Goal: Task Accomplishment & Management: Complete application form

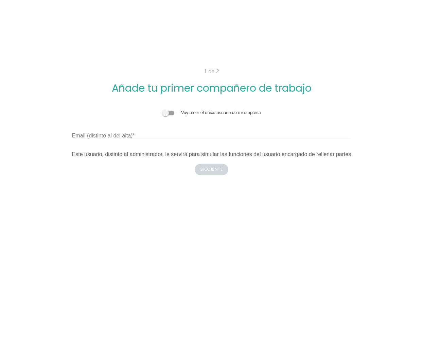
click at [171, 111] on span at bounding box center [168, 113] width 12 height 5
click at [162, 109] on input "checkbox" at bounding box center [162, 109] width 0 height 0
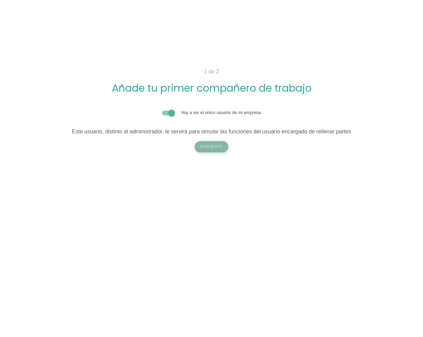
click at [206, 143] on button "Siguiente" at bounding box center [212, 146] width 34 height 11
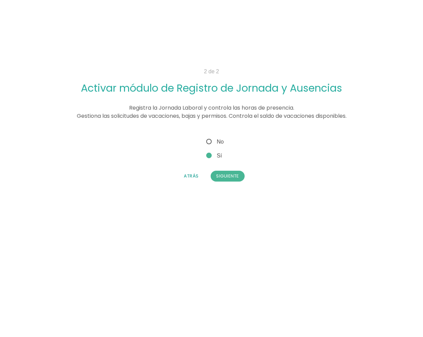
click at [219, 145] on span "No" at bounding box center [214, 142] width 19 height 8
click at [209, 142] on input "No" at bounding box center [207, 140] width 4 height 4
radio input "true"
click at [228, 175] on button "Siguiente" at bounding box center [228, 176] width 34 height 11
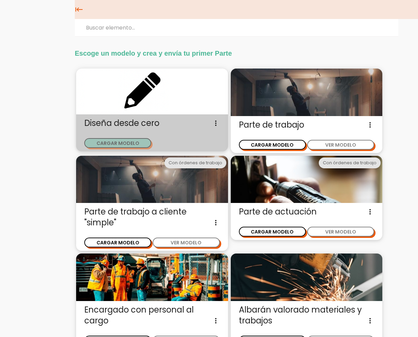
click at [131, 140] on button "CARGAR MODELO" at bounding box center [117, 143] width 67 height 10
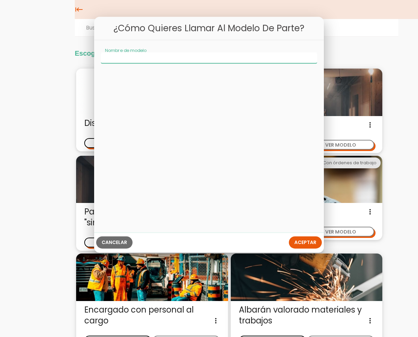
click at [165, 59] on input "Nombre de modelo" at bounding box center [209, 57] width 216 height 11
type input "Modelo 1"
click at [299, 246] on span "Aceptar" at bounding box center [305, 243] width 22 height 7
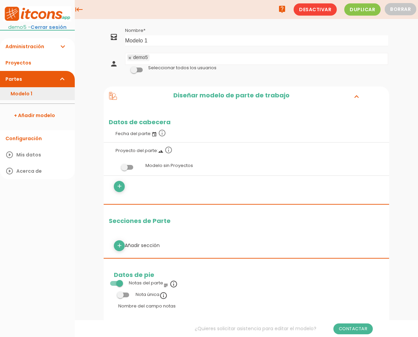
click at [36, 91] on link "Modelo 1" at bounding box center [37, 93] width 75 height 13
